Goal: Check status

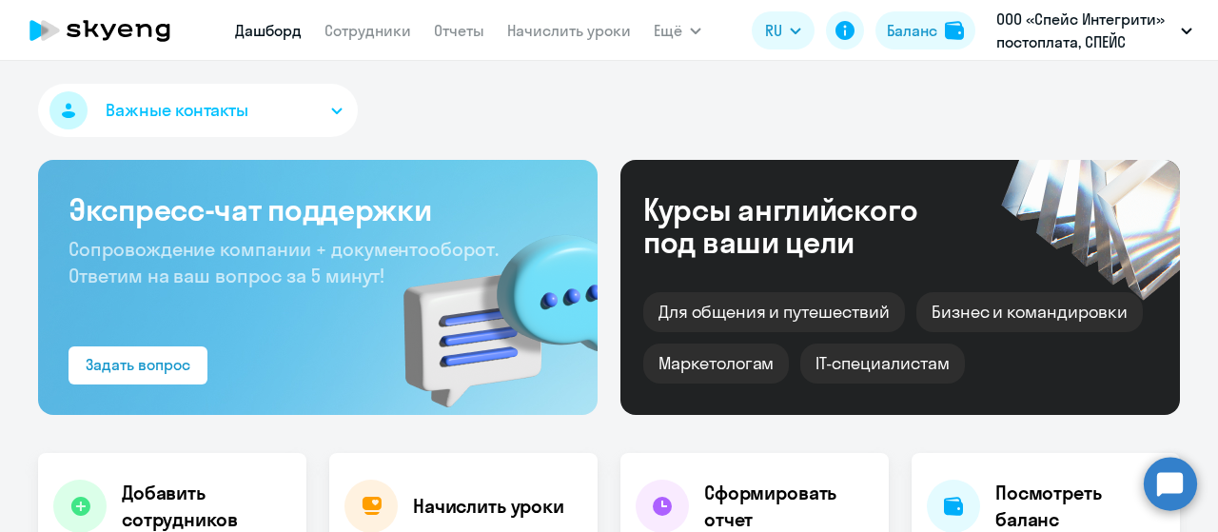
select select "30"
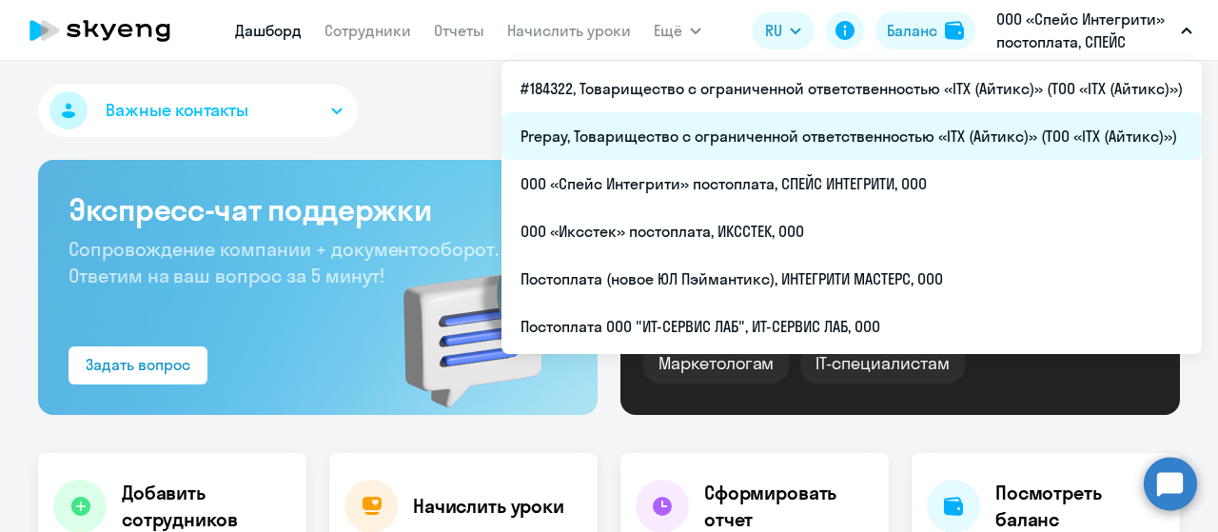
click at [778, 136] on li "Prepay, Товарищество с ограниченной ответственностью «ITX (Айтикс)» (ТОО «ITX (…" at bounding box center [851, 136] width 700 height 48
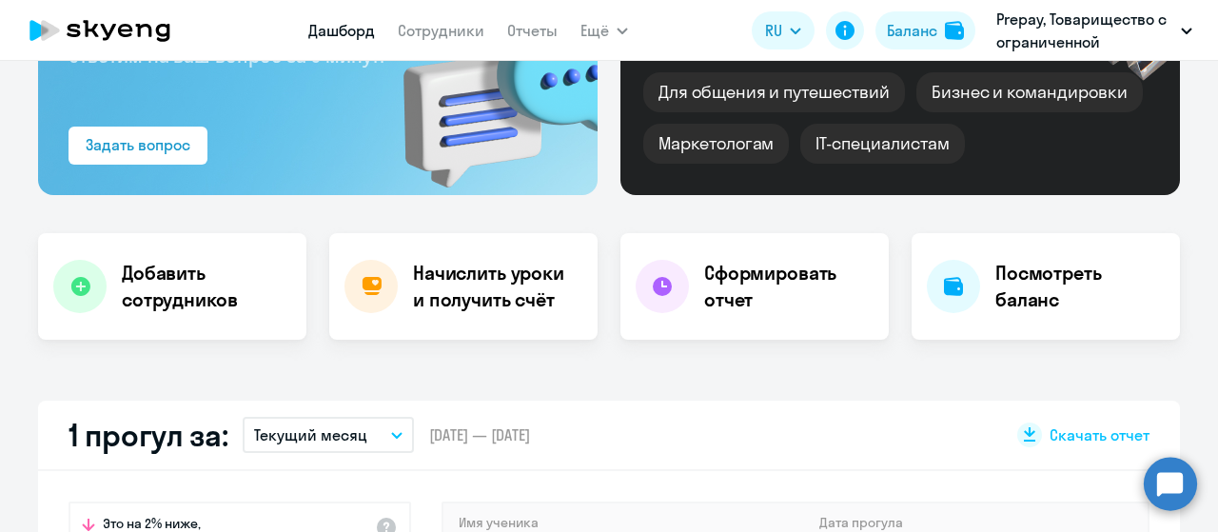
scroll to position [476, 0]
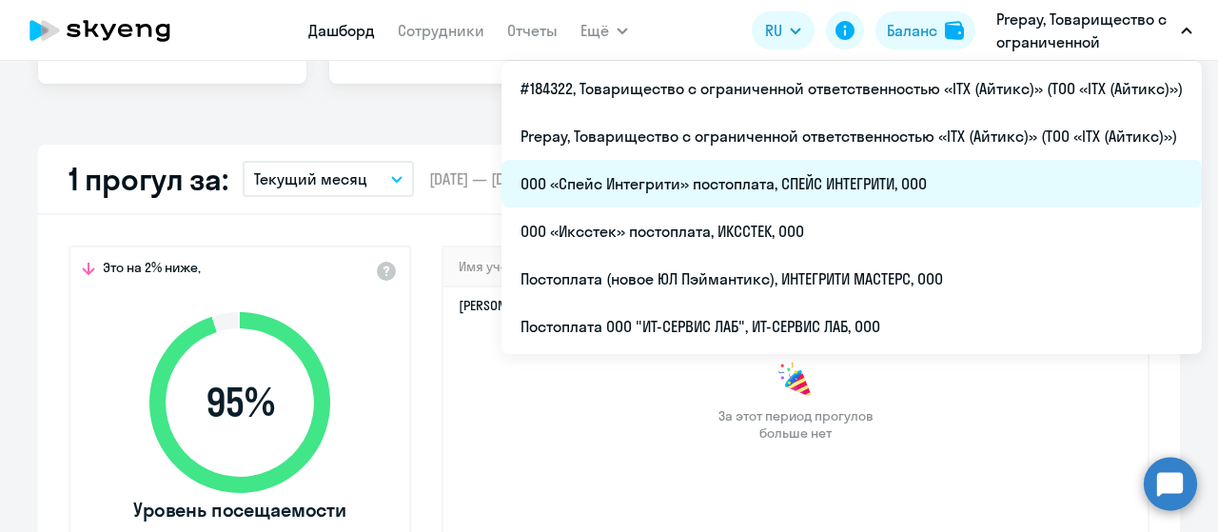
click at [831, 199] on li "ООО «Спейс Интегрити» постоплата, СПЕЙС ИНТЕГРИТИ, ООО" at bounding box center [851, 184] width 700 height 48
select select "30"
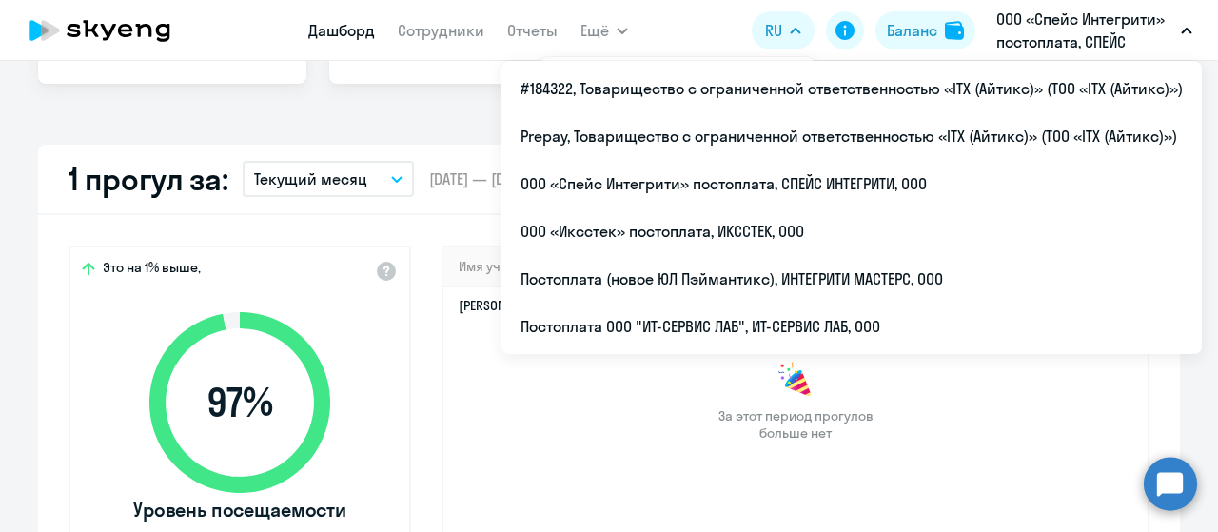
select select "30"
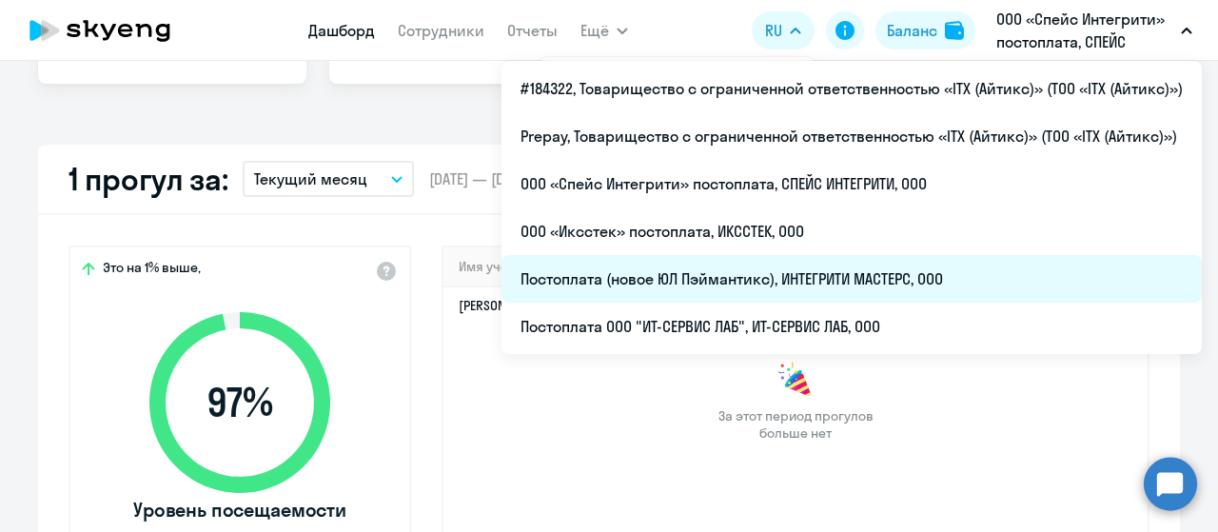
click at [832, 279] on li "Постоплата (новое ЮЛ Пэймантикс), ИНТЕГРИТИ МАСТЕРС, ООО" at bounding box center [851, 279] width 700 height 48
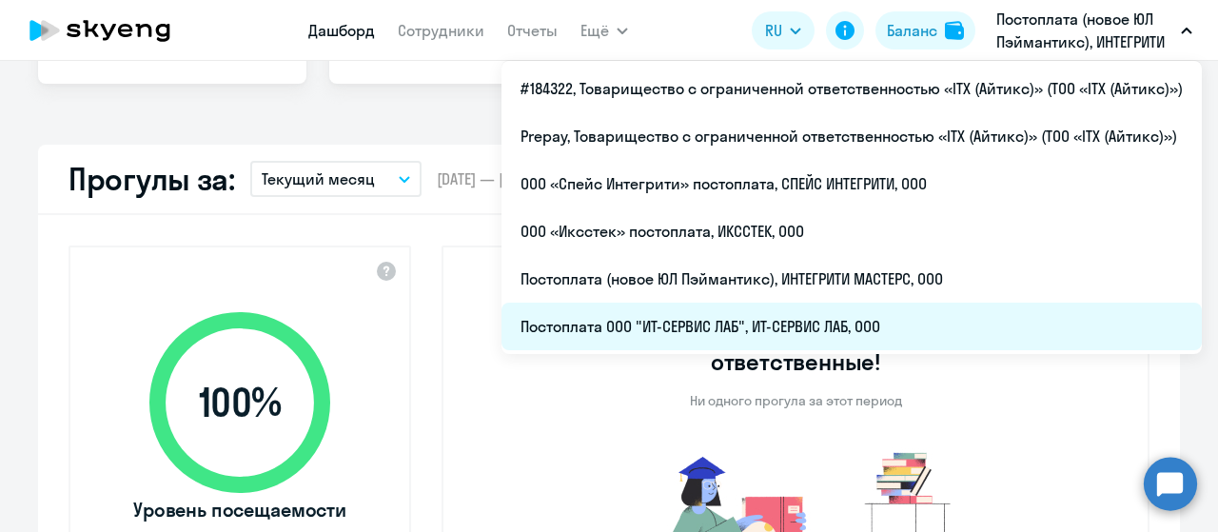
click at [883, 319] on li "Постоплата ООО "ИТ-СЕРВИС ЛАБ", ИТ-СЕРВИС ЛАБ, ООО" at bounding box center [851, 327] width 700 height 48
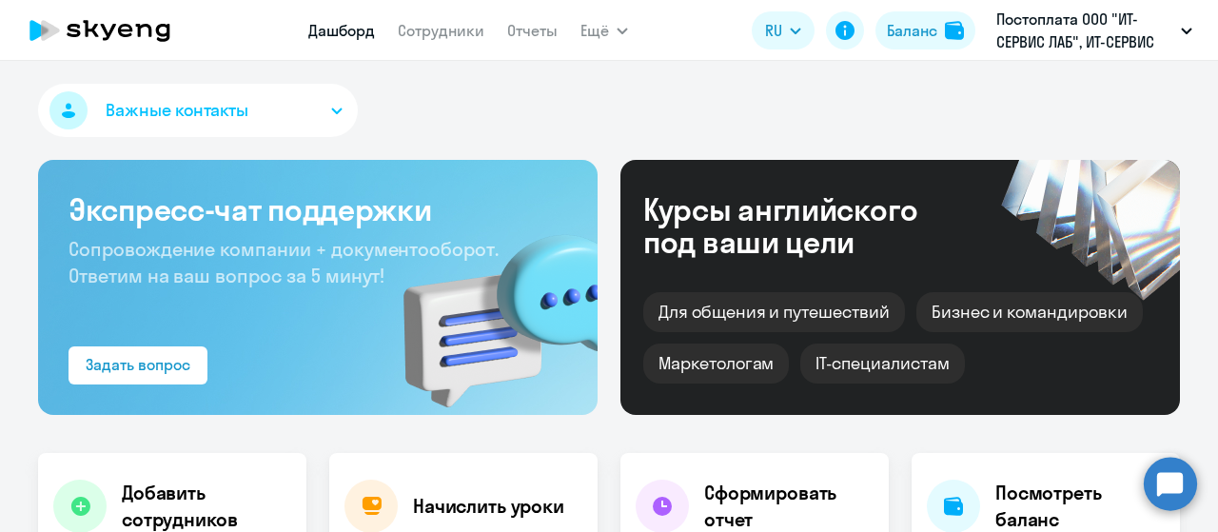
select select "30"
